Goal: Navigation & Orientation: Find specific page/section

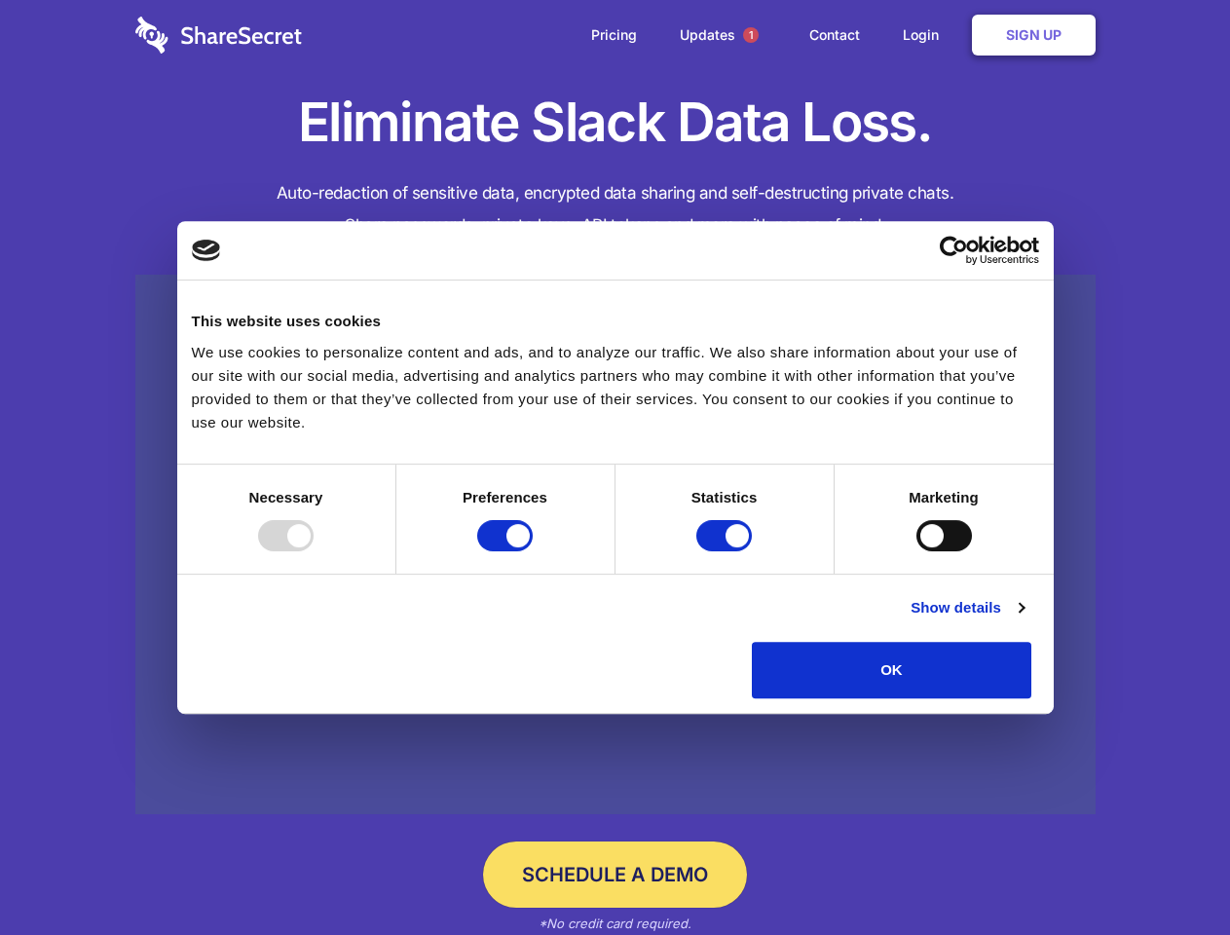
click at [314, 551] on div at bounding box center [285, 535] width 55 height 31
click at [533, 551] on input "Preferences" at bounding box center [504, 535] width 55 height 31
checkbox input "false"
click at [726, 551] on input "Statistics" at bounding box center [723, 535] width 55 height 31
checkbox input "false"
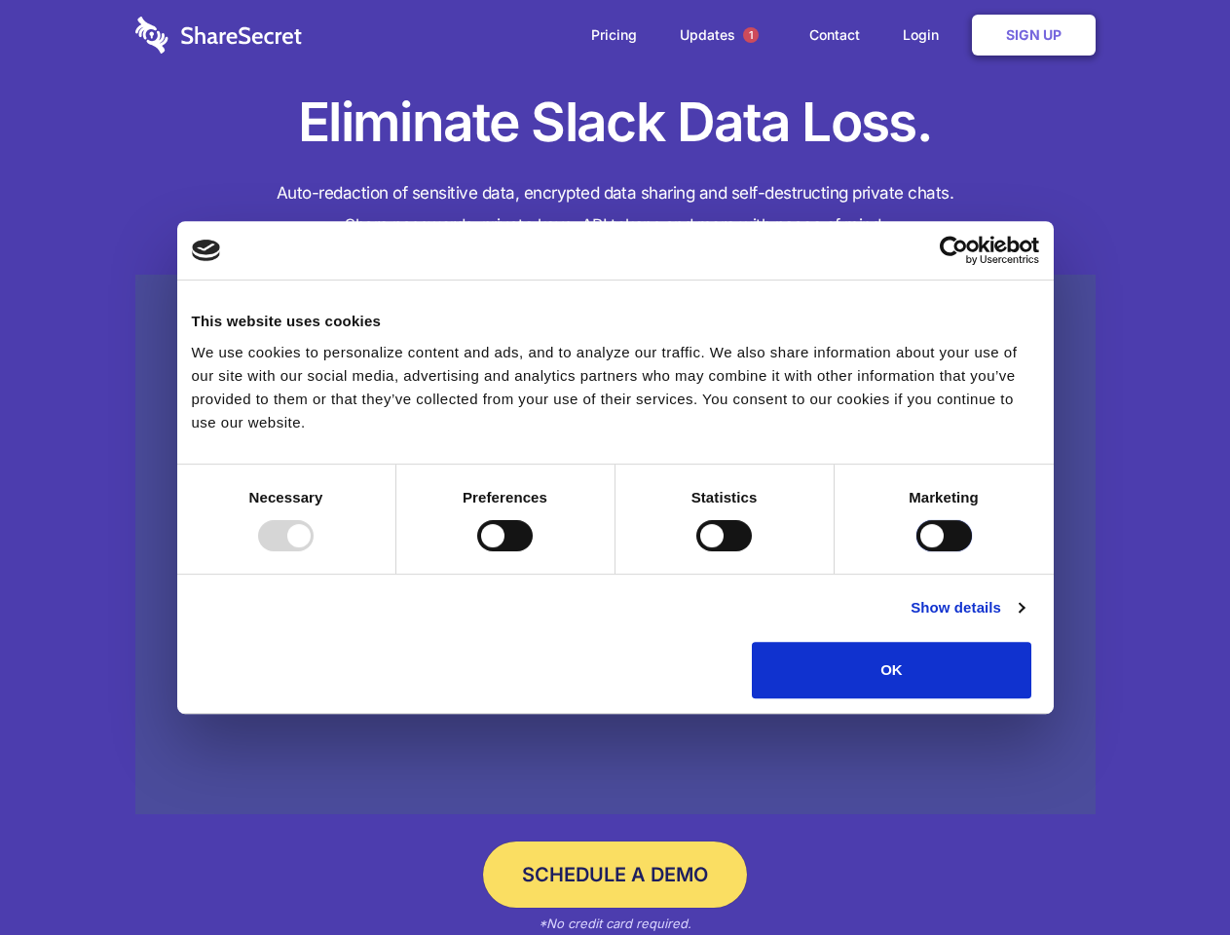
click at [916, 551] on input "Marketing" at bounding box center [943, 535] width 55 height 31
checkbox input "true"
click at [1023, 619] on link "Show details" at bounding box center [966, 607] width 113 height 23
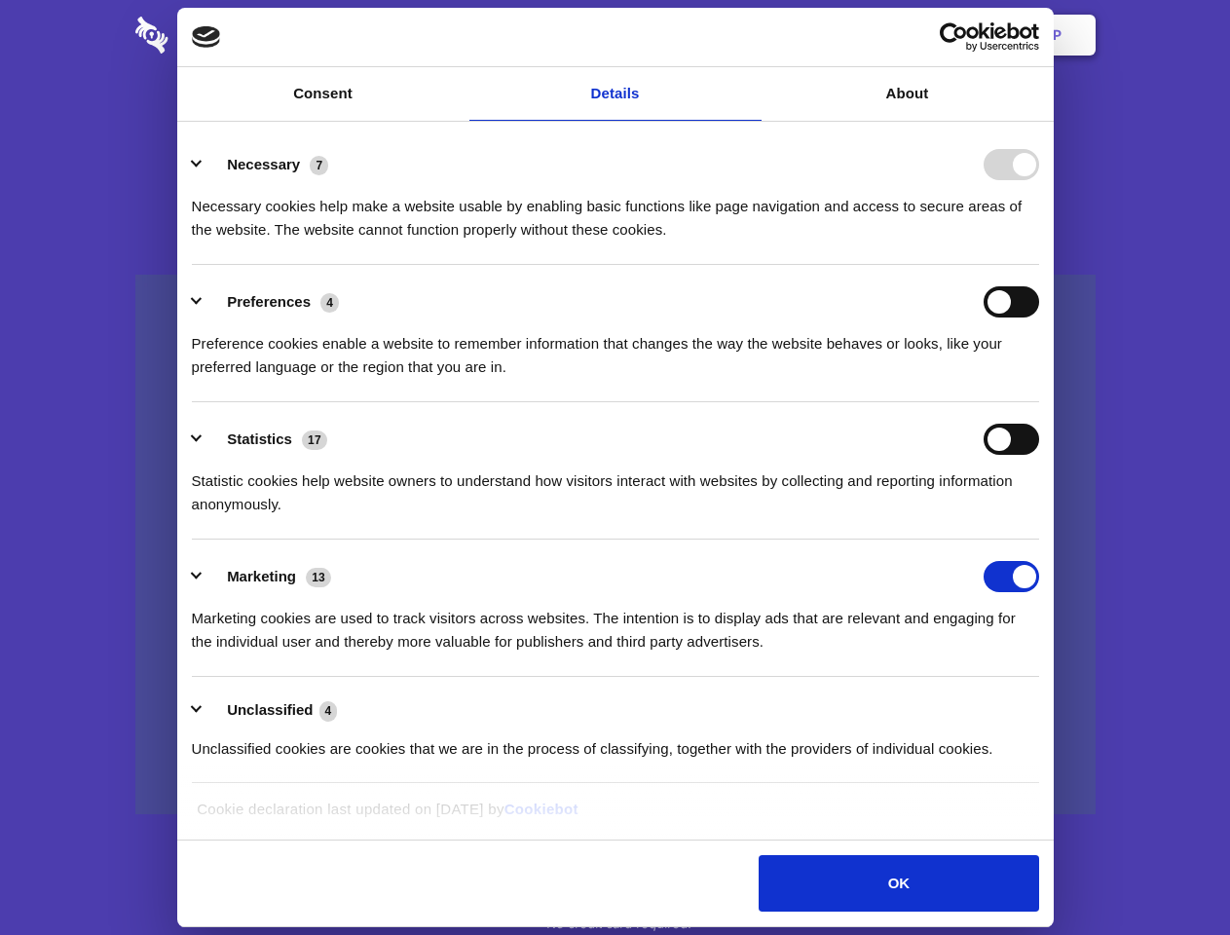
click at [1039, 402] on li "Preferences 4 Preference cookies enable a website to remember information that …" at bounding box center [615, 333] width 847 height 137
click at [750, 35] on span "1" at bounding box center [751, 35] width 16 height 16
